Goal: Transaction & Acquisition: Purchase product/service

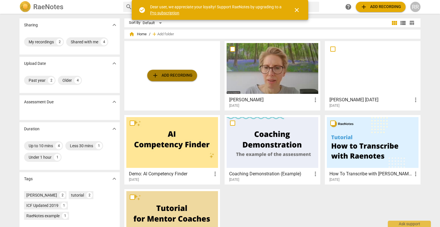
click at [178, 72] on span "add Add recording" at bounding box center [172, 75] width 41 height 7
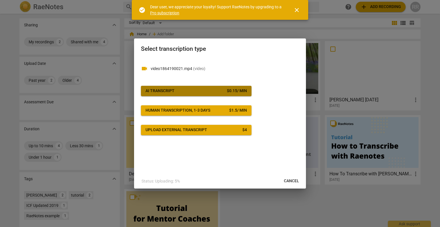
click at [232, 87] on button "AI Transcript $ 0.15 / min" at bounding box center [196, 91] width 111 height 10
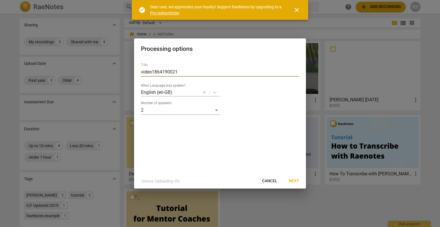
click at [188, 75] on input "video1864190021" at bounding box center [220, 71] width 158 height 9
type input "[PERSON_NAME] [DATE] - [GEOGRAPHIC_DATA]"
click at [292, 177] on button "Next" at bounding box center [293, 181] width 19 height 10
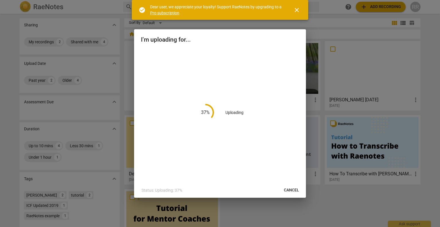
click at [299, 12] on span "close" at bounding box center [296, 10] width 7 height 7
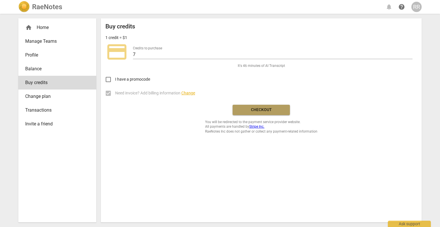
click at [269, 112] on span "Checkout" at bounding box center [261, 110] width 48 height 6
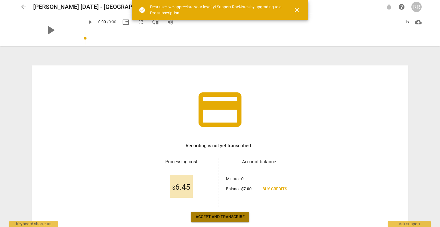
click at [210, 218] on span "Accept and transcribe" at bounding box center [220, 217] width 49 height 6
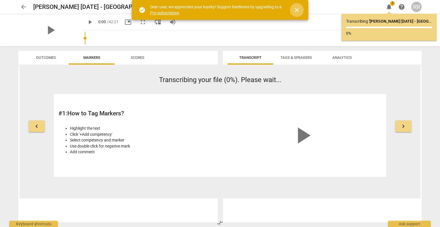
click at [301, 11] on span "close" at bounding box center [297, 10] width 14 height 7
